Goal: Task Accomplishment & Management: Use online tool/utility

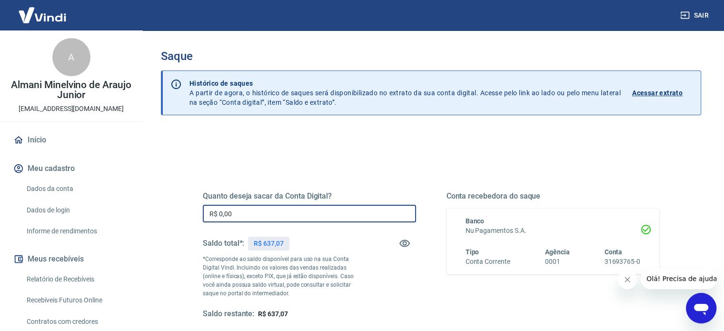
drag, startPoint x: 285, startPoint y: 215, endPoint x: 290, endPoint y: 212, distance: 6.2
click at [290, 212] on input "R$ 0,00" at bounding box center [309, 214] width 213 height 18
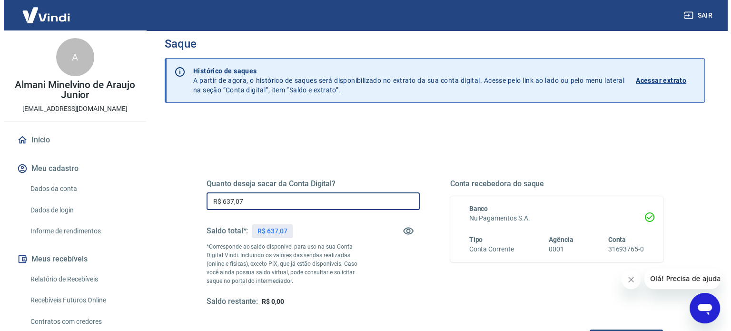
scroll to position [139, 0]
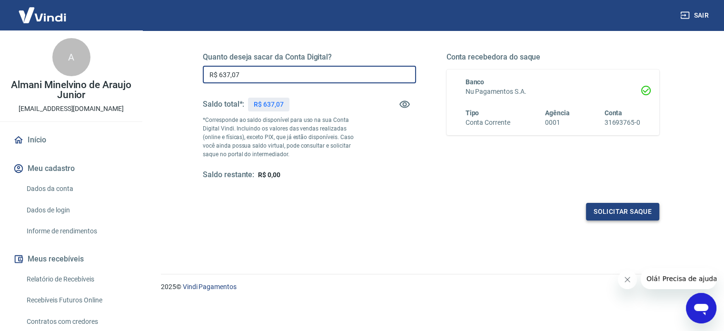
type input "R$ 637,07"
click at [603, 212] on button "Solicitar saque" at bounding box center [622, 212] width 73 height 18
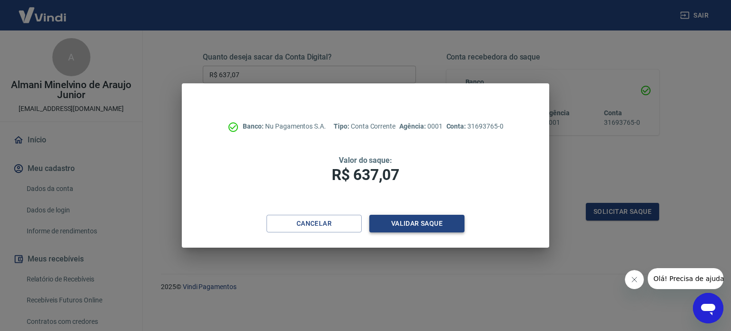
click at [396, 226] on button "Validar saque" at bounding box center [416, 224] width 95 height 18
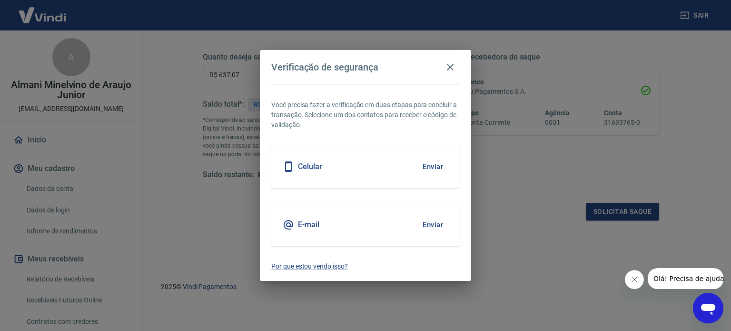
click at [427, 219] on button "Enviar" at bounding box center [432, 225] width 31 height 20
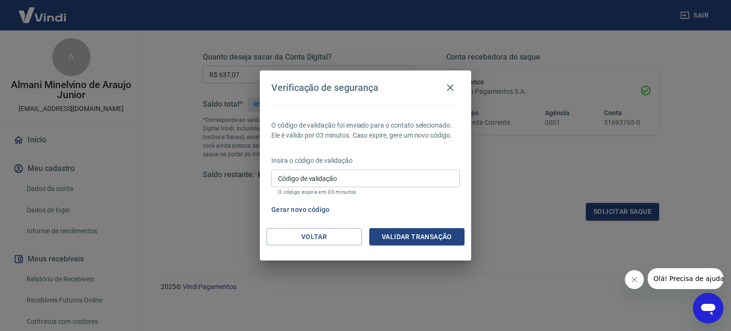
click at [352, 172] on input "Código de validação" at bounding box center [365, 178] width 188 height 18
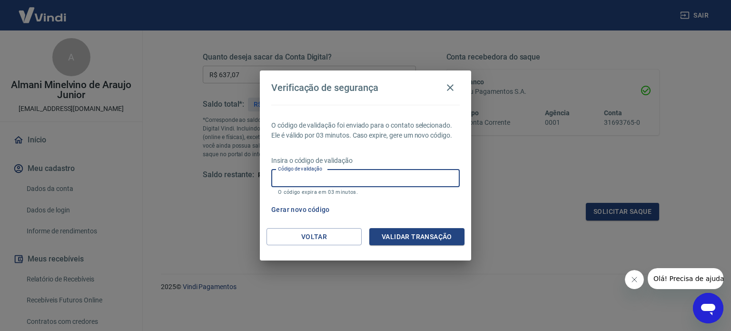
paste input "604267"
type input "604267"
click at [417, 234] on button "Validar transação" at bounding box center [416, 237] width 95 height 18
